Goal: Information Seeking & Learning: Learn about a topic

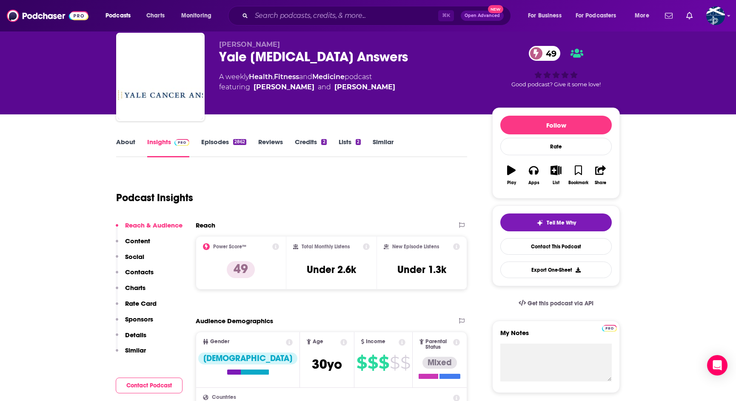
scroll to position [20, 0]
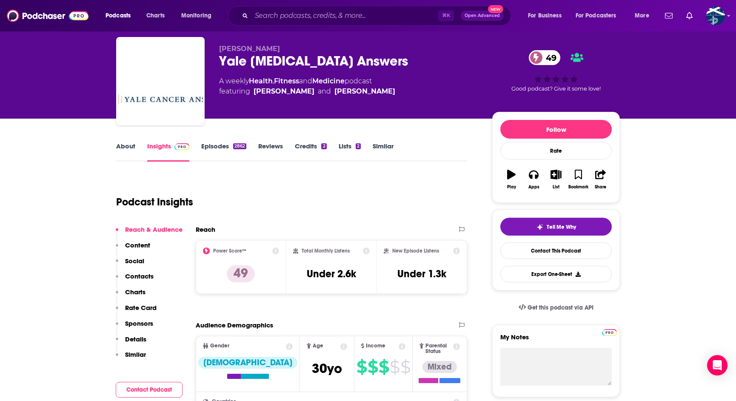
click at [226, 148] on link "Episodes 2862" at bounding box center [223, 152] width 45 height 20
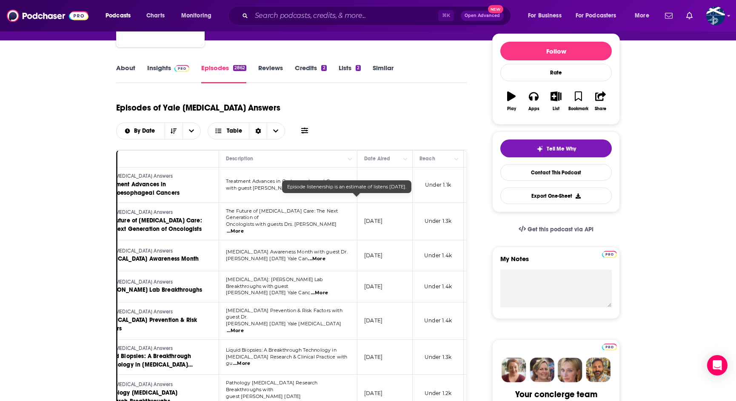
scroll to position [0, 149]
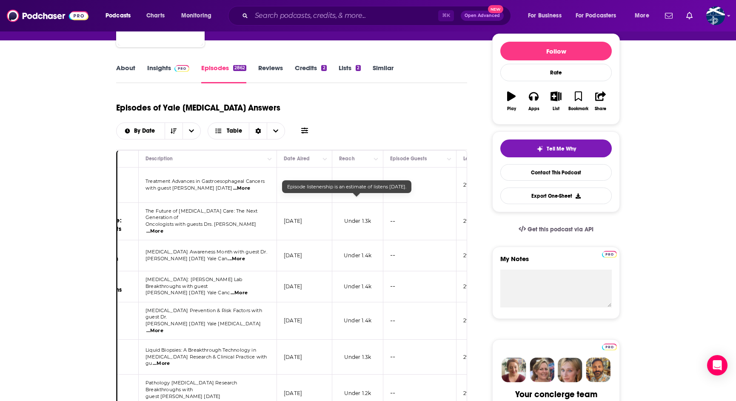
click at [364, 218] on span "Under 1.3k" at bounding box center [357, 221] width 27 height 6
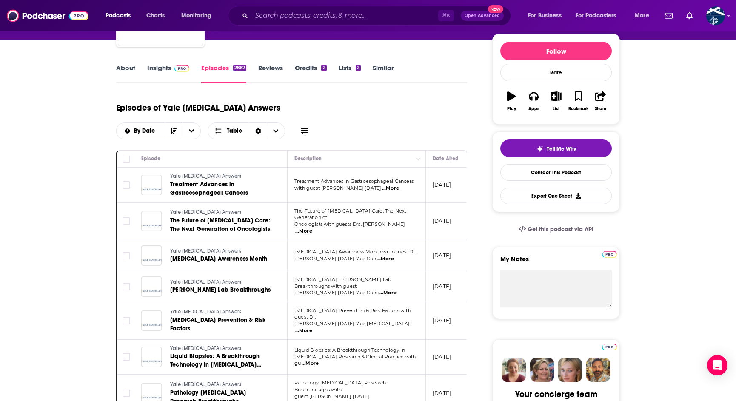
scroll to position [0, 0]
click at [201, 123] on button "open menu" at bounding box center [192, 131] width 18 height 16
click at [194, 159] on span "By Rating" at bounding box center [164, 161] width 60 height 5
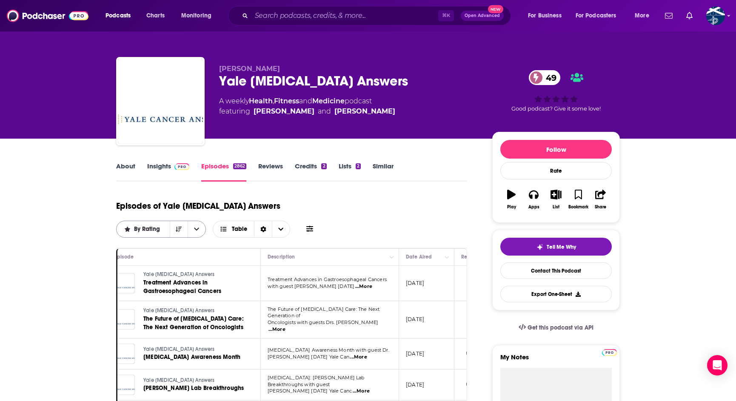
click at [163, 226] on span "By Rating" at bounding box center [148, 229] width 29 height 6
click at [199, 243] on span "By Date" at bounding box center [167, 245] width 66 height 5
click at [265, 169] on link "Reviews" at bounding box center [270, 172] width 25 height 20
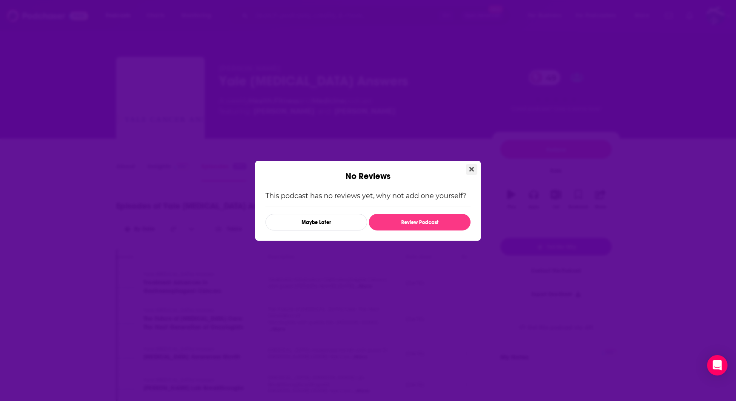
click at [473, 170] on icon "Close" at bounding box center [472, 169] width 5 height 5
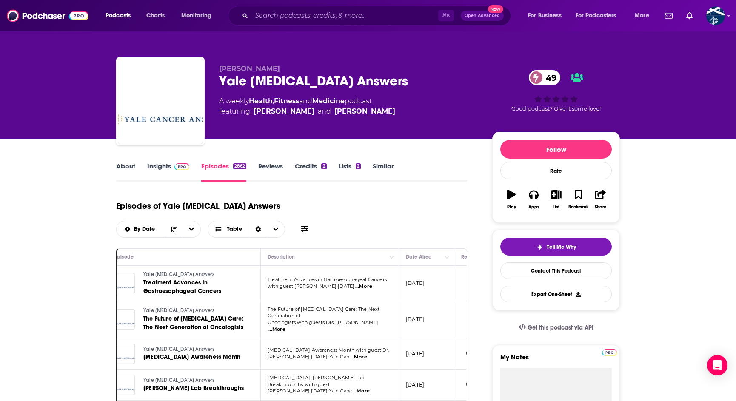
click at [180, 166] on img at bounding box center [182, 166] width 15 height 7
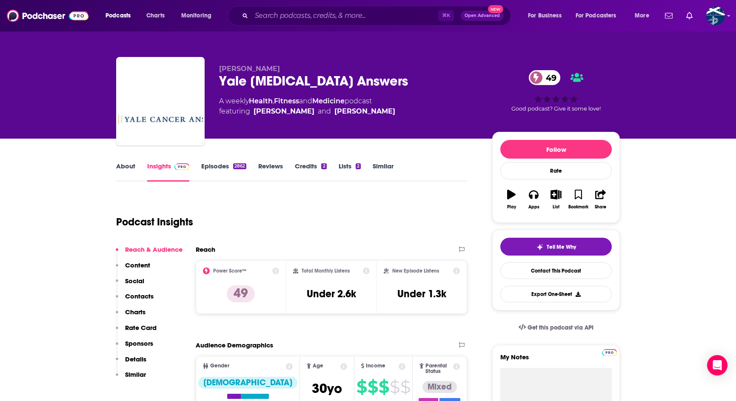
click at [145, 265] on p "Content" at bounding box center [137, 265] width 25 height 8
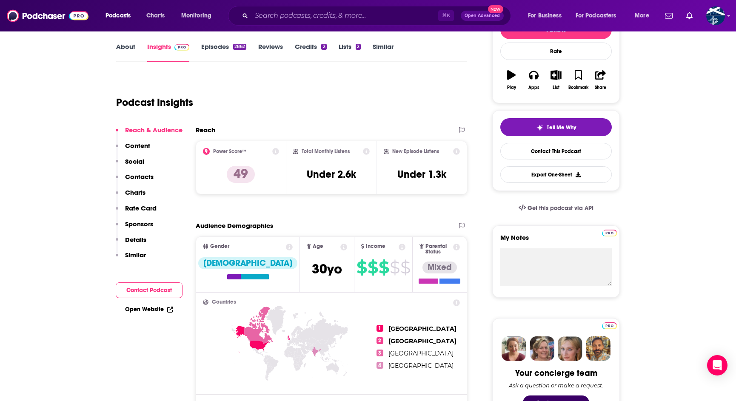
scroll to position [125, 0]
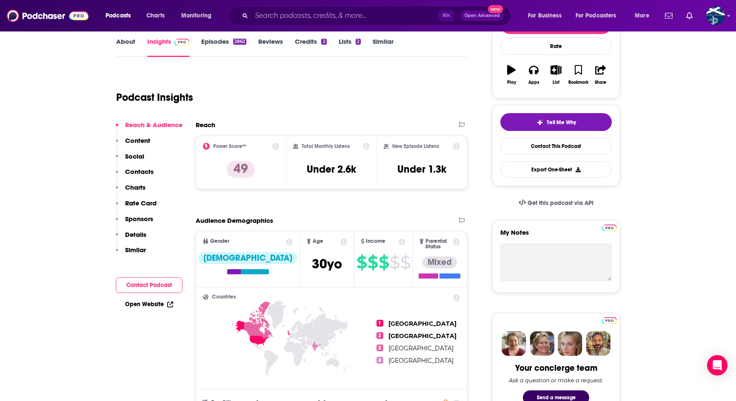
click at [275, 145] on icon at bounding box center [275, 146] width 7 height 7
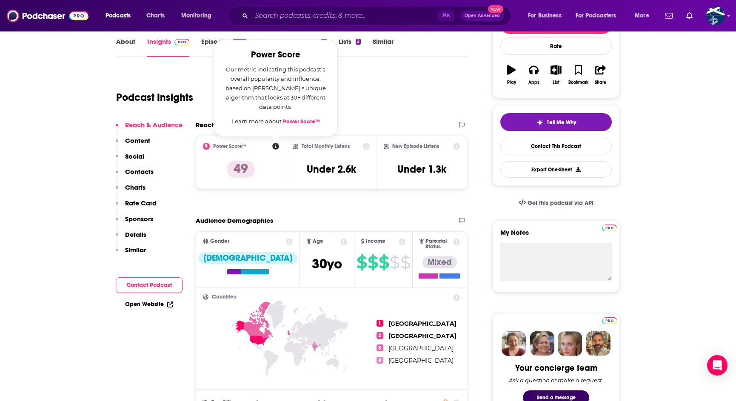
click at [342, 109] on div "Podcast Insights" at bounding box center [288, 92] width 344 height 43
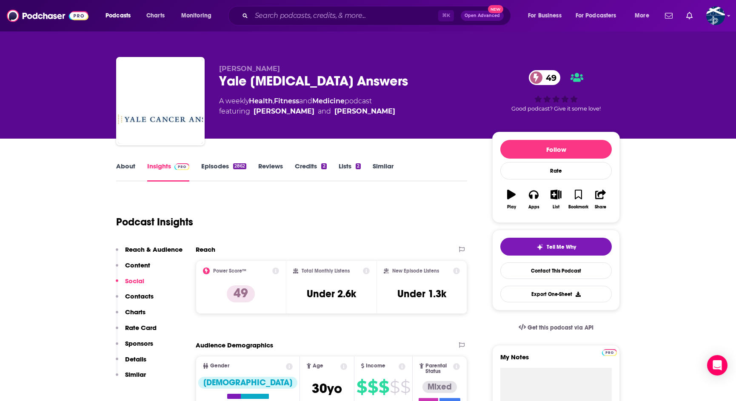
scroll to position [0, 0]
click at [163, 249] on p "Reach & Audience" at bounding box center [153, 250] width 57 height 8
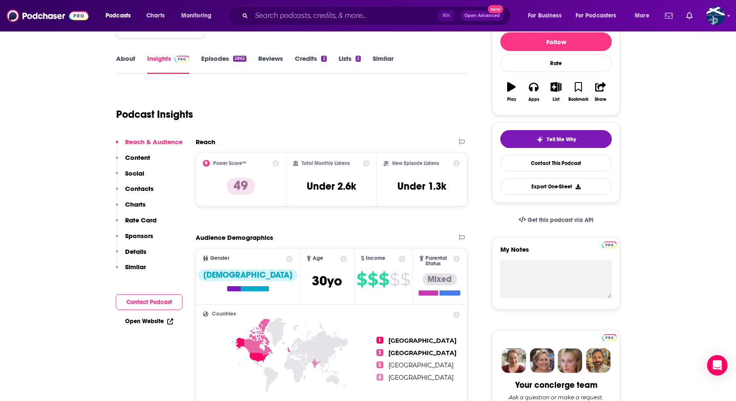
scroll to position [107, 0]
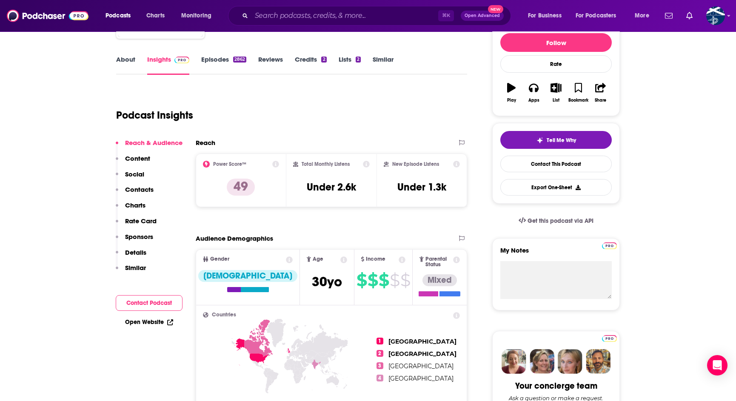
click at [458, 164] on icon at bounding box center [456, 164] width 7 height 7
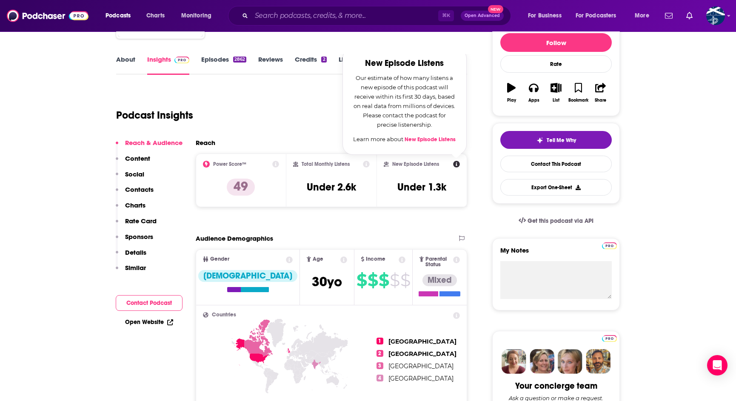
click at [293, 113] on div "Podcast Insights" at bounding box center [288, 110] width 344 height 43
